Goal: Navigation & Orientation: Find specific page/section

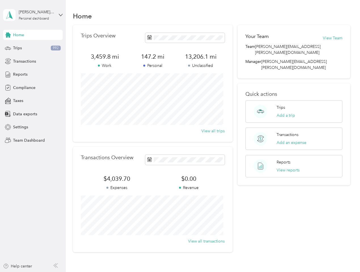
click at [180, 136] on div "Trips Overview 3,459.8 mi Work 147.2 mi Personal 13,206.1 mi Unclassified View …" at bounding box center [153, 83] width 160 height 117
click at [33, 15] on div "[PERSON_NAME][DATE]" at bounding box center [36, 12] width 35 height 6
click at [33, 35] on div "You’re signed in as [PERSON_NAME][EMAIL_ADDRESS][DATE][DOMAIN_NAME] Team dashbo…" at bounding box center [94, 50] width 183 height 58
click at [8, 35] on div "You’re signed in as [PERSON_NAME][EMAIL_ADDRESS][DATE][DOMAIN_NAME] Team dashbo…" at bounding box center [94, 50] width 183 height 58
click at [33, 48] on div "Trips 992" at bounding box center [33, 48] width 60 height 10
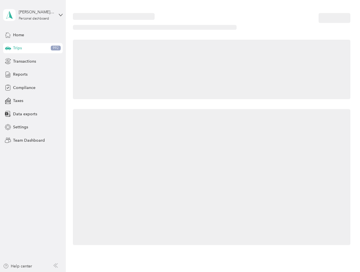
click at [8, 48] on icon at bounding box center [8, 47] width 6 height 3
